Goal: Register for event/course

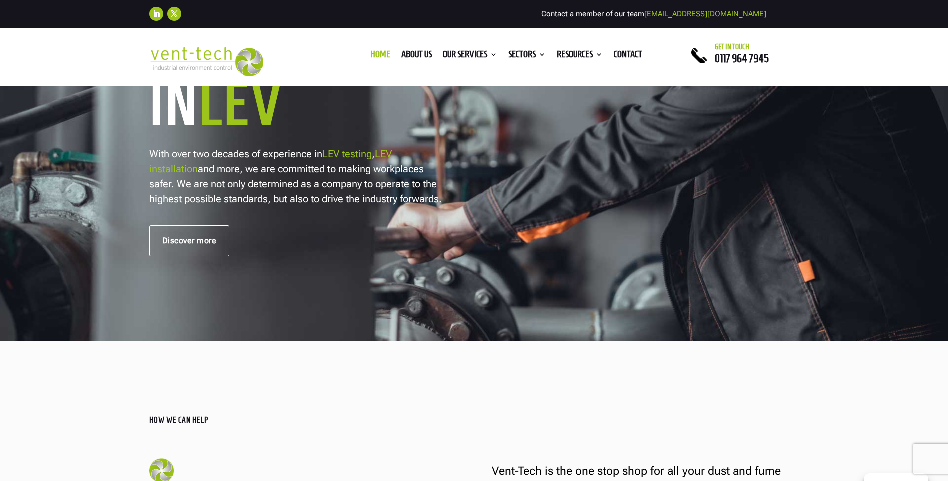
scroll to position [100, 0]
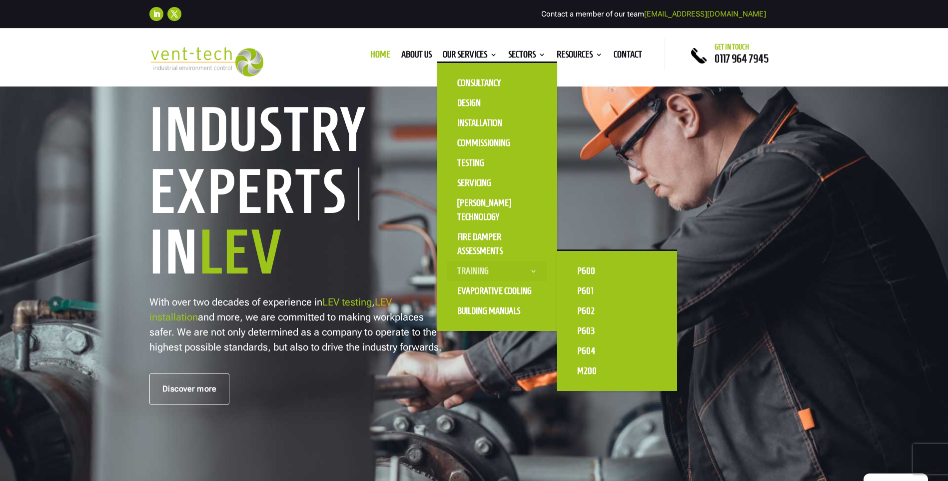
click at [490, 271] on link "Training" at bounding box center [497, 271] width 100 height 20
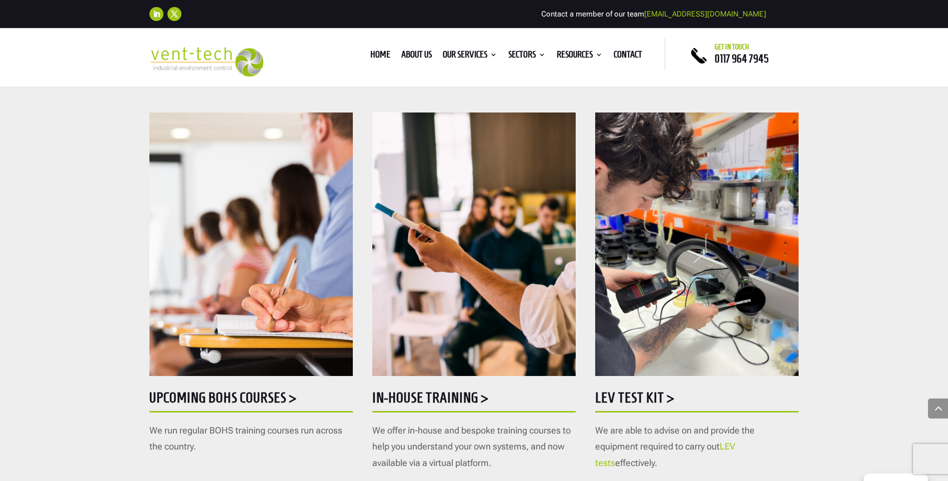
scroll to position [550, 0]
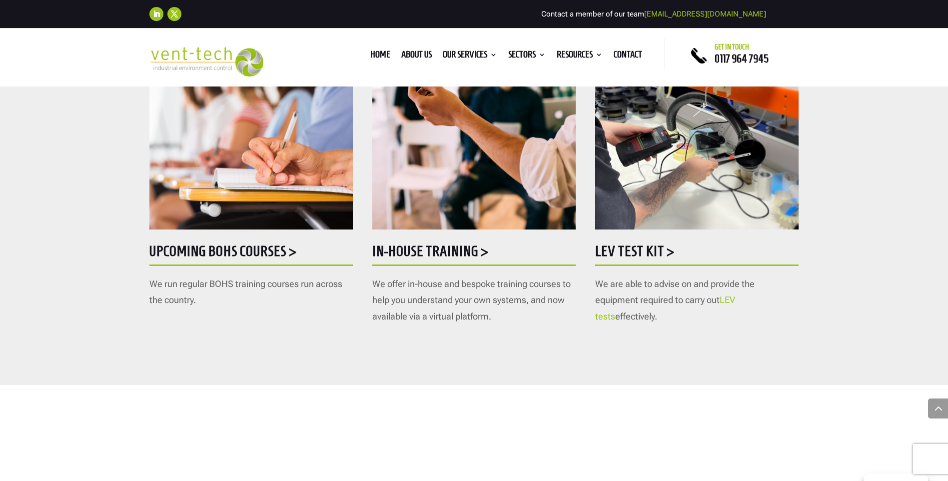
click at [225, 251] on h5 "Upcoming BOHS courses >" at bounding box center [250, 253] width 203 height 19
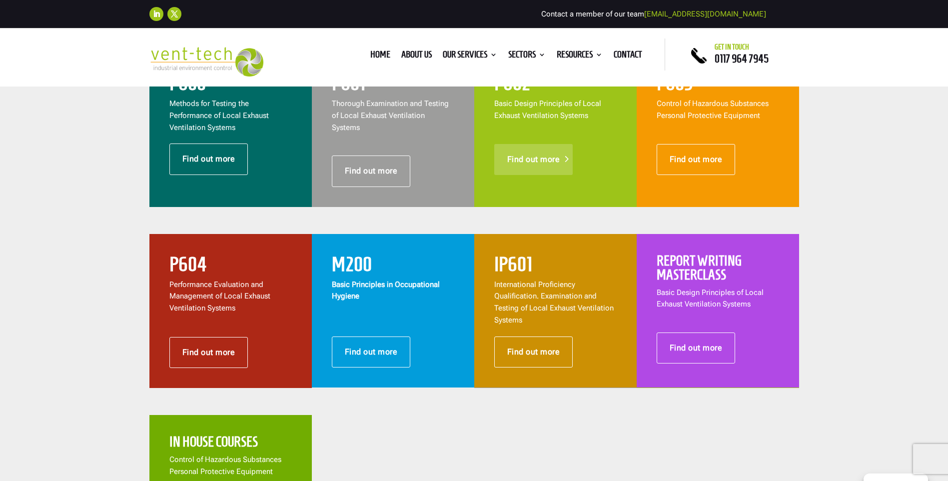
scroll to position [300, 0]
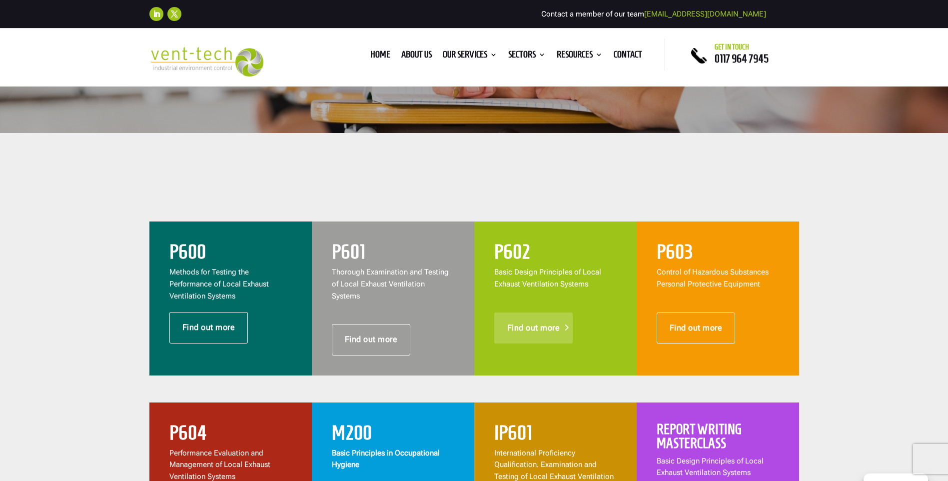
click at [538, 318] on link "Find out more" at bounding box center [533, 327] width 79 height 31
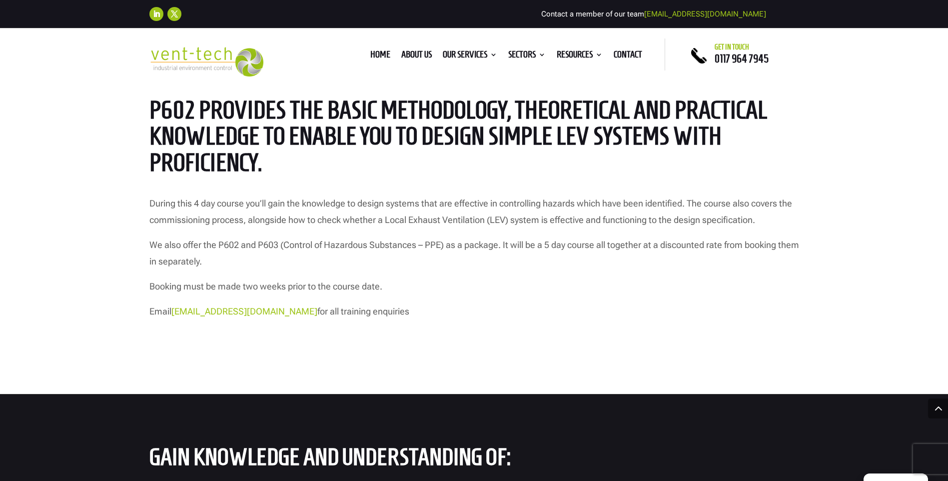
scroll to position [800, 0]
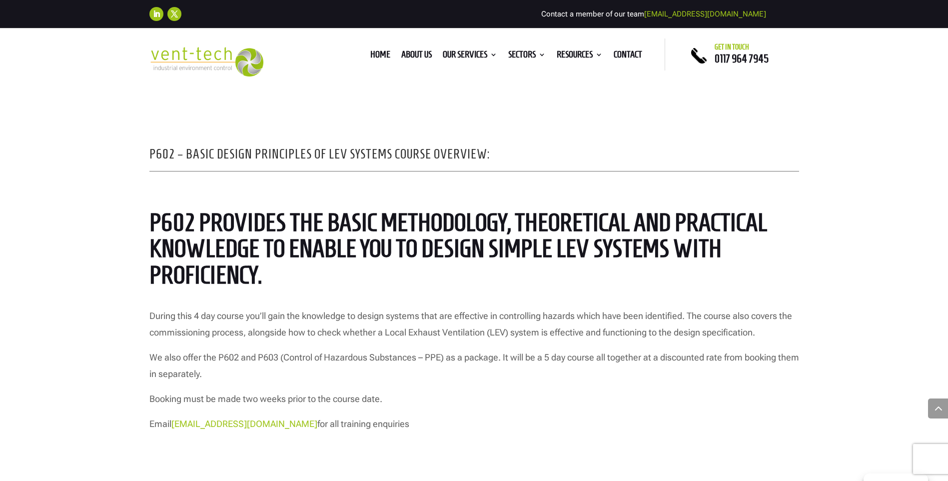
click at [180, 443] on div "P602 – Basic Design Principles of LEV Systems Course Overview: P602 provides th…" at bounding box center [474, 289] width 948 height 434
